Goal: Task Accomplishment & Management: Complete application form

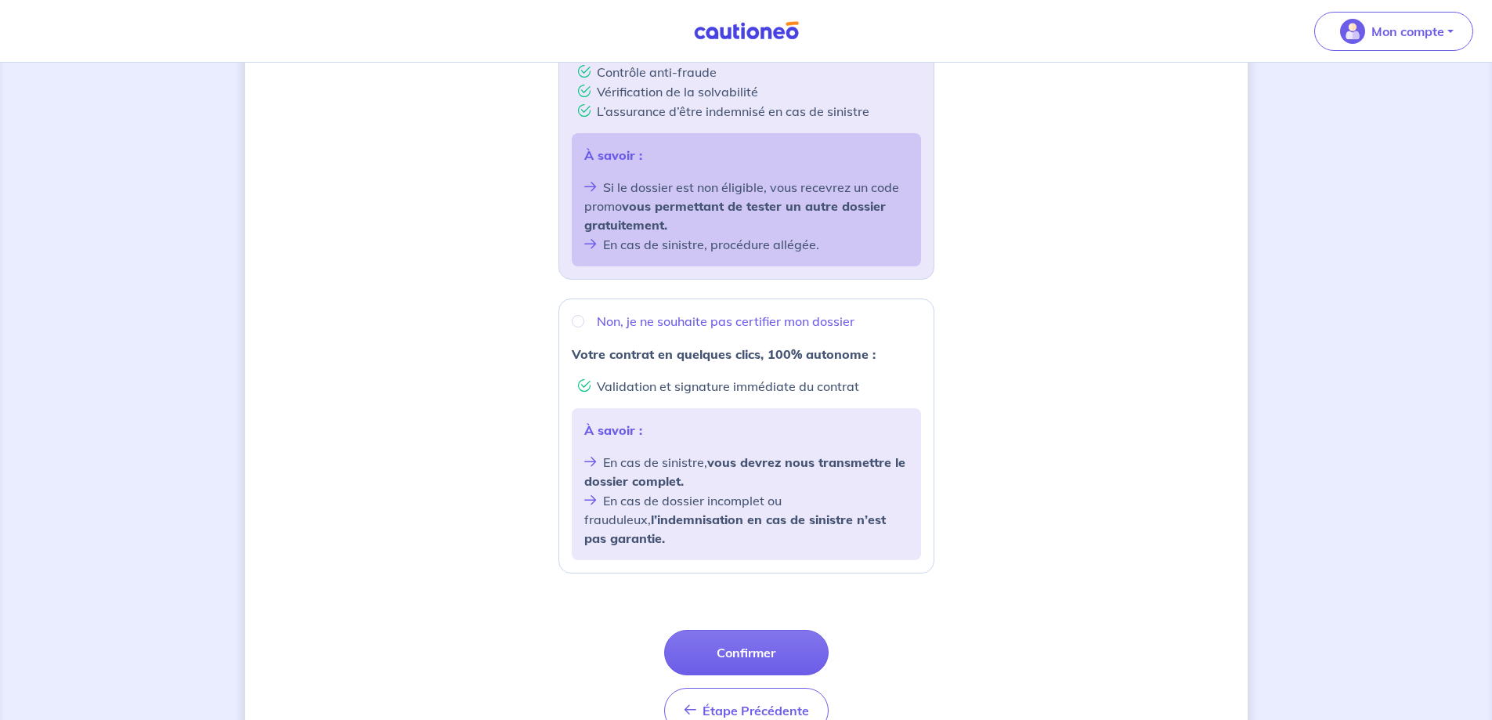
scroll to position [452, 0]
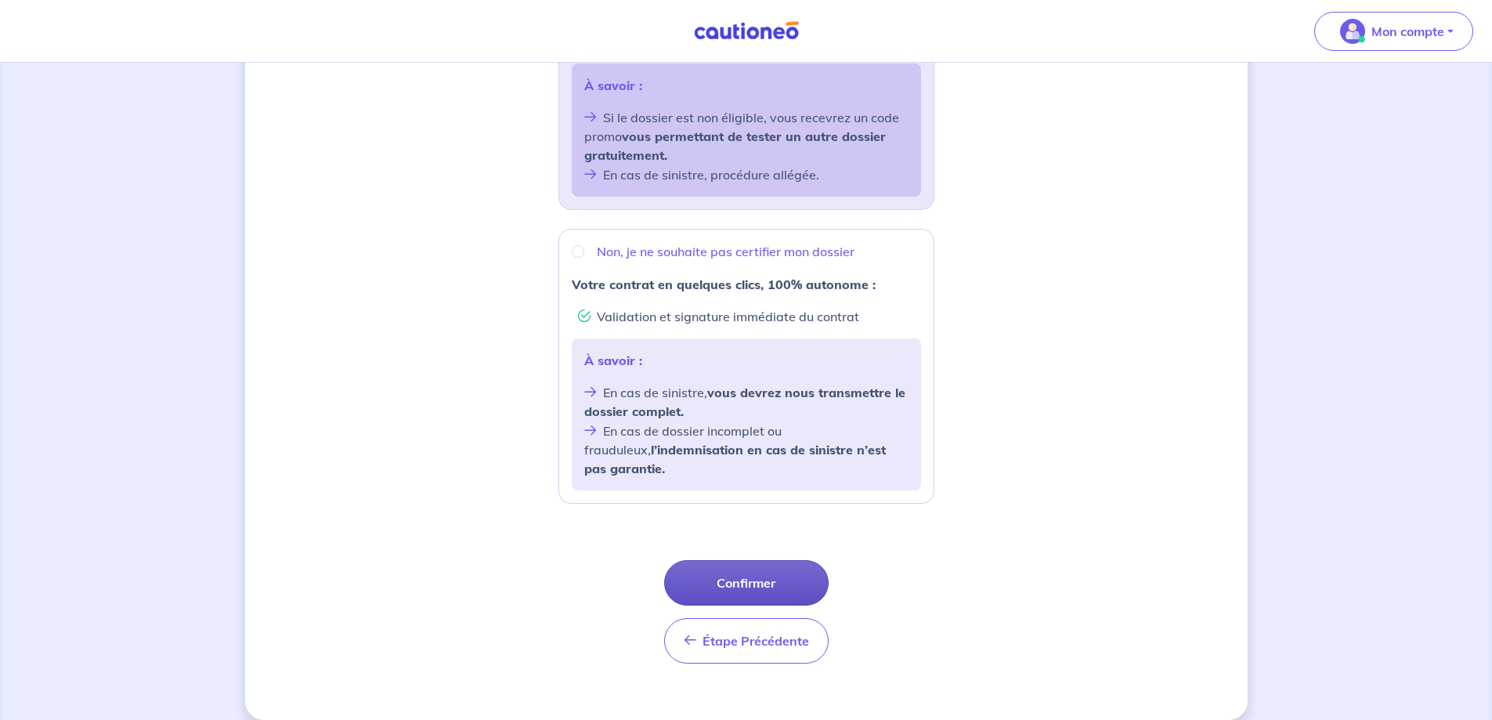
click at [765, 560] on button "Confirmer" at bounding box center [746, 582] width 164 height 45
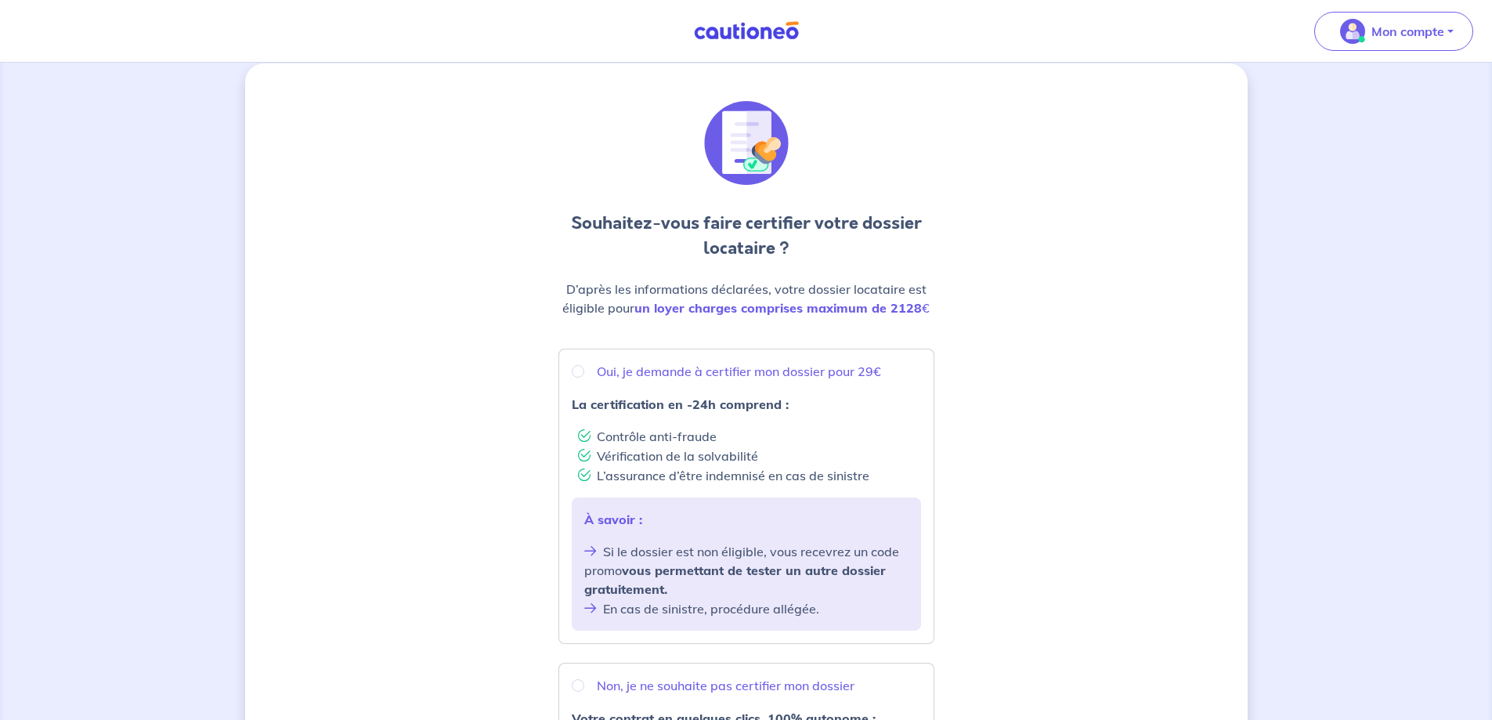
scroll to position [78, 0]
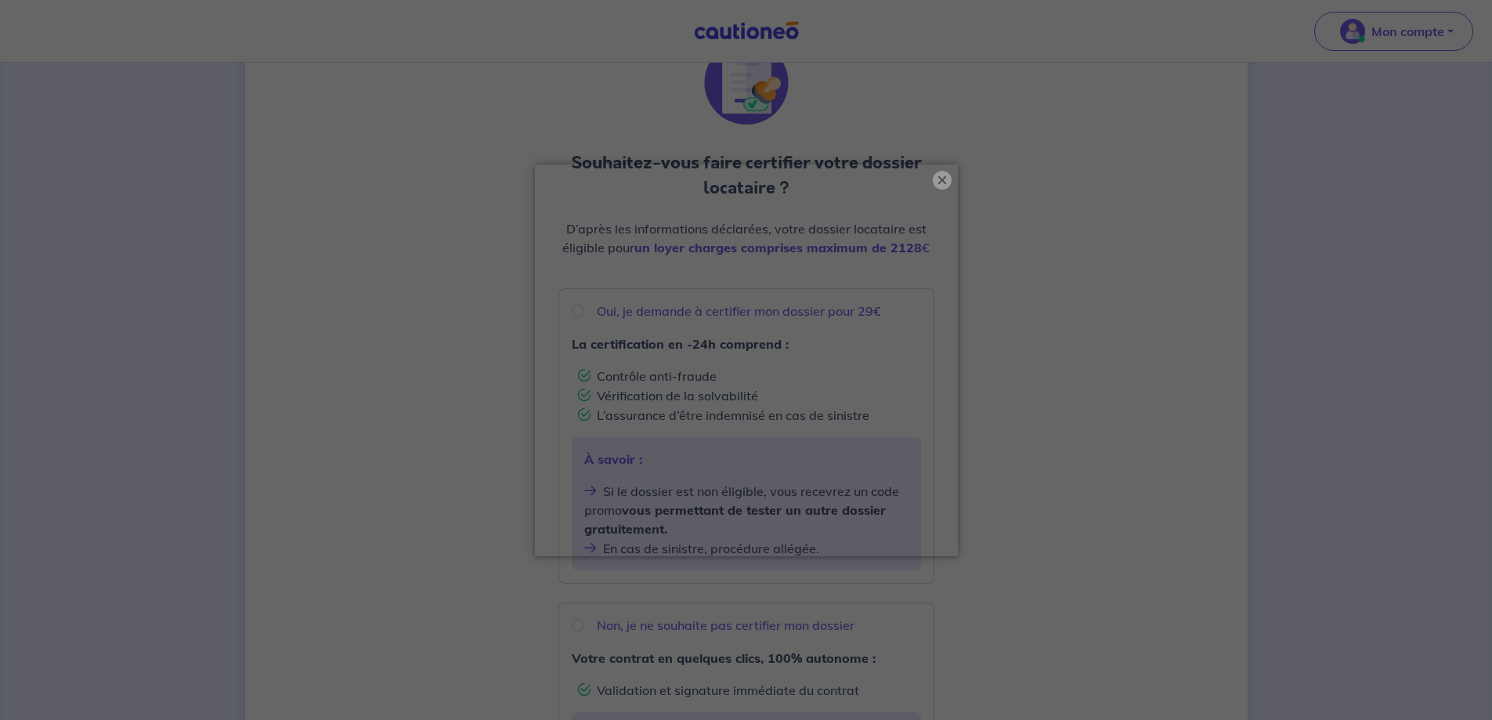
click at [949, 182] on button "×" at bounding box center [942, 180] width 19 height 19
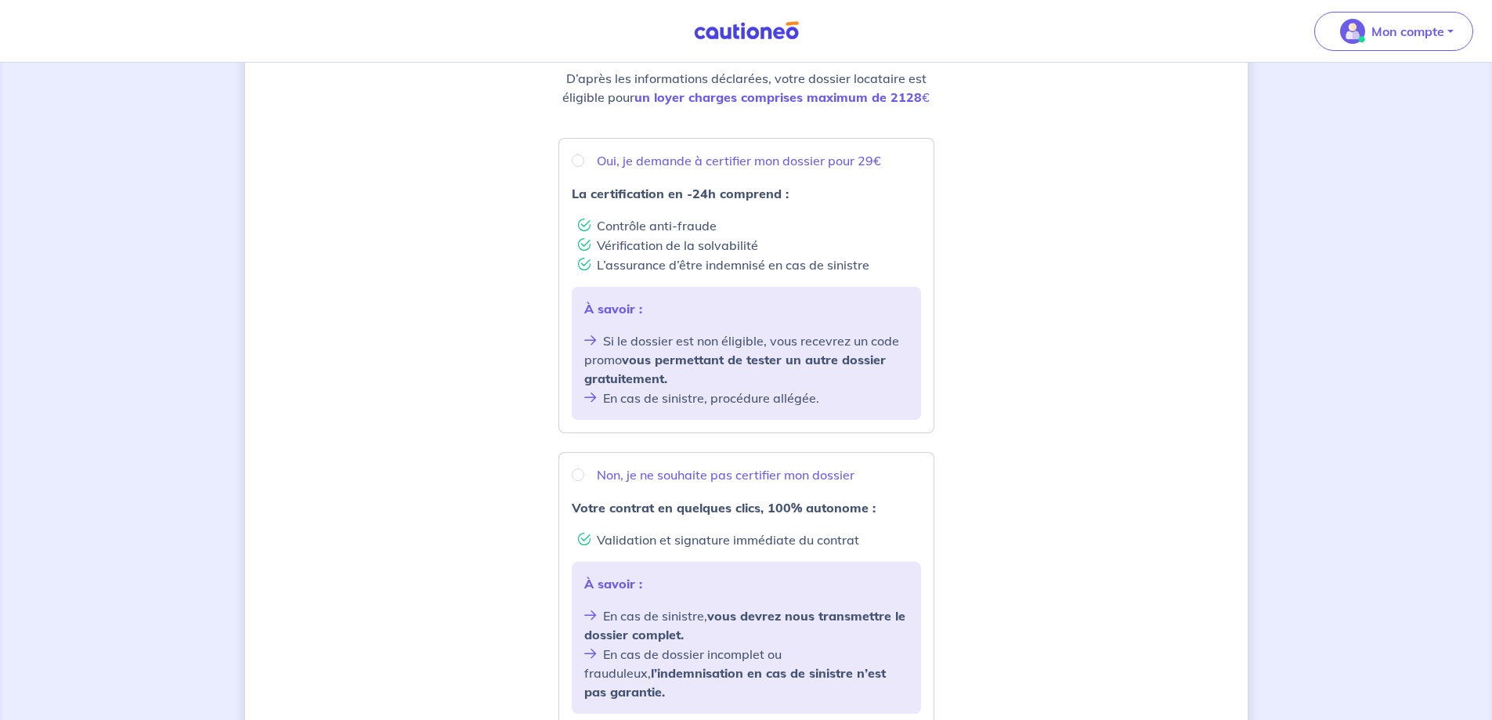
scroll to position [235, 0]
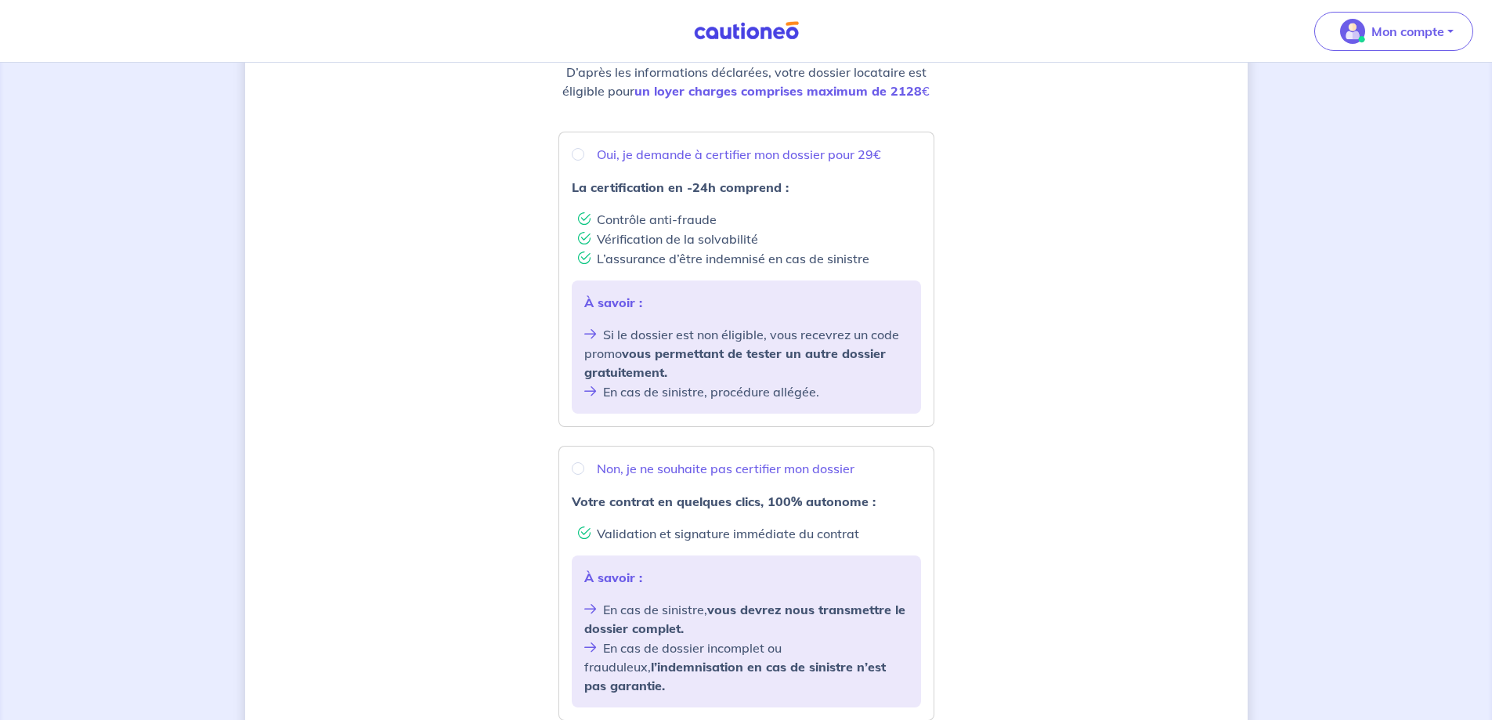
click at [777, 188] on strong "La certification en -24h comprend :" at bounding box center [680, 187] width 217 height 16
radio input "true"
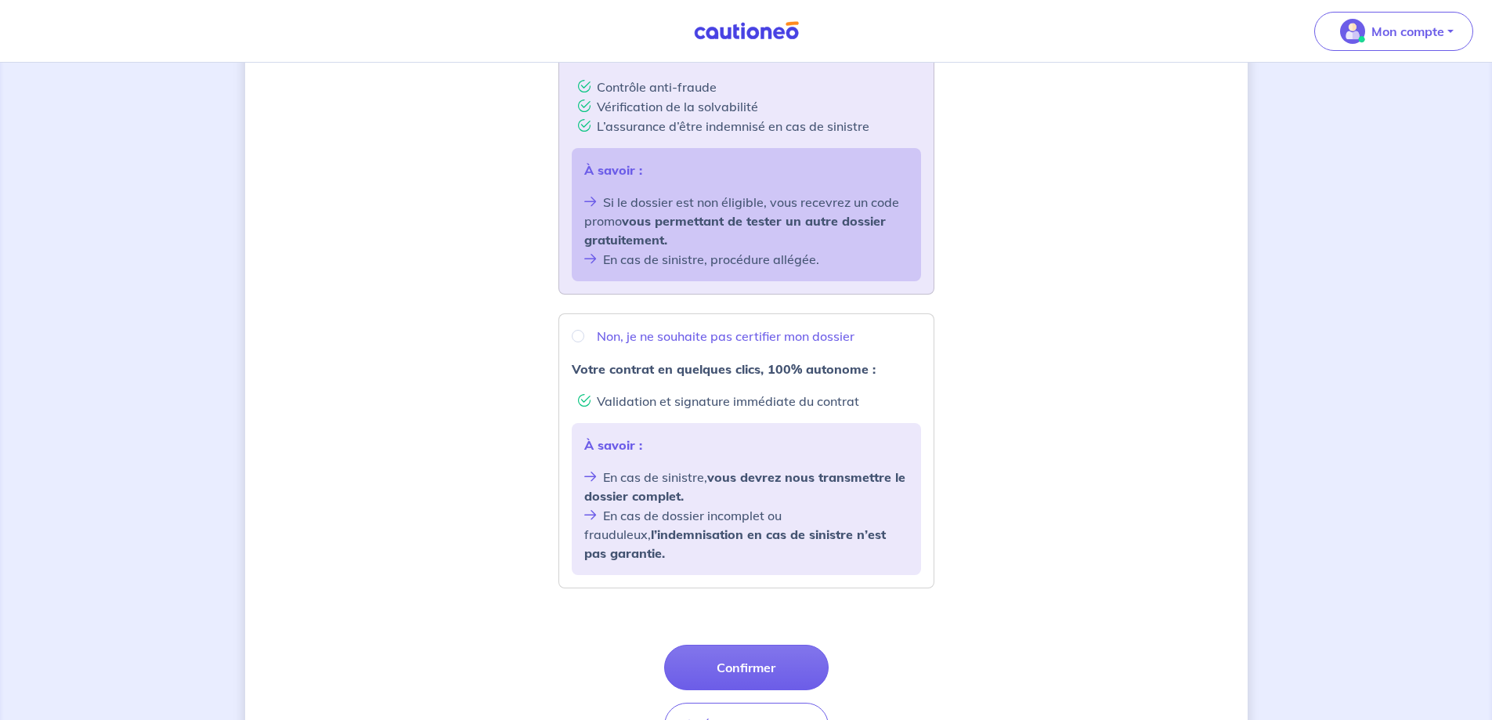
scroll to position [452, 0]
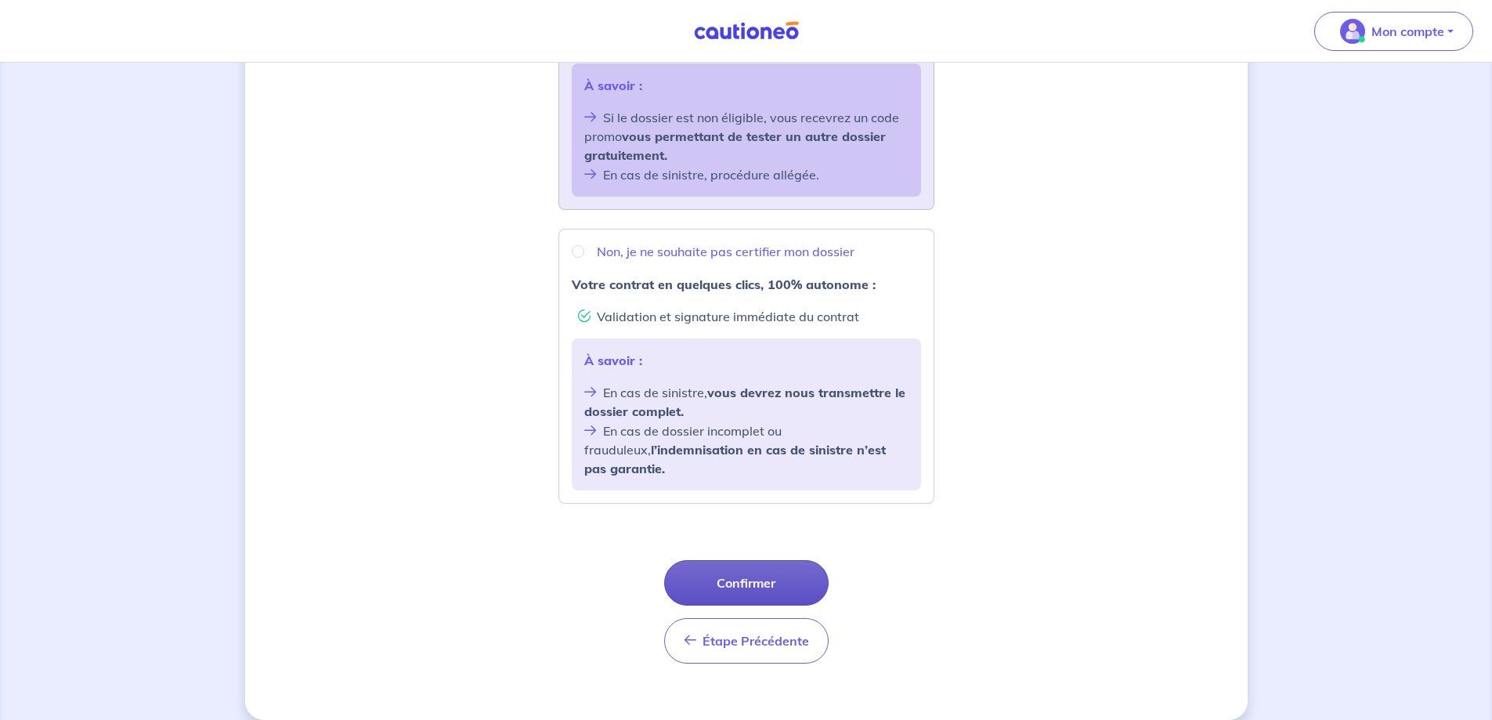
click at [702, 571] on button "Confirmer" at bounding box center [746, 582] width 164 height 45
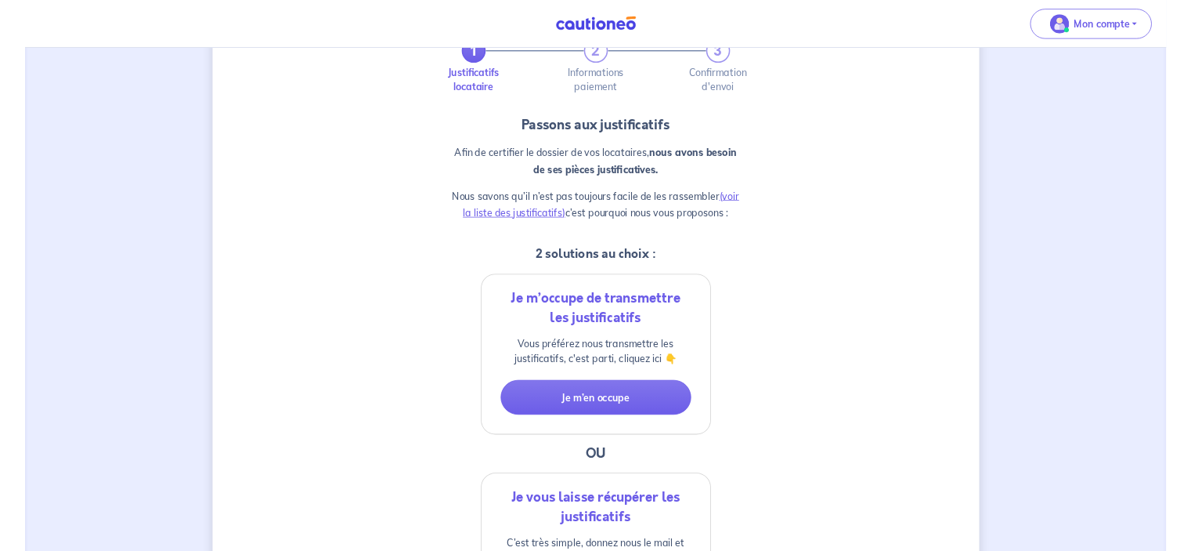
scroll to position [157, 0]
